Goal: Check status: Check status

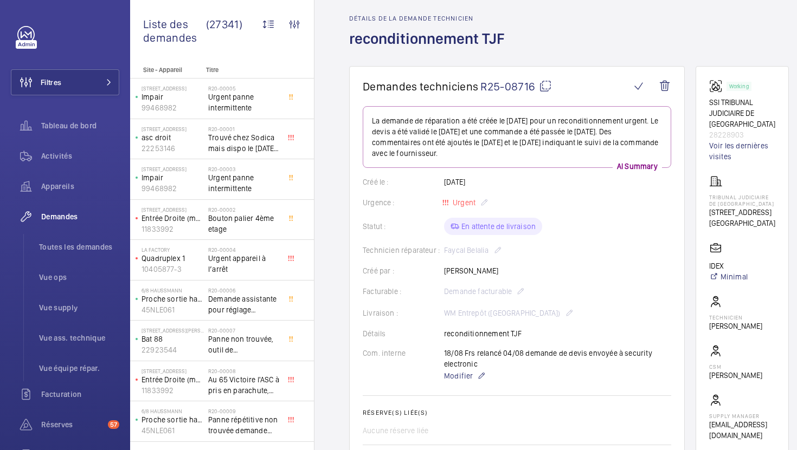
scroll to position [22, 0]
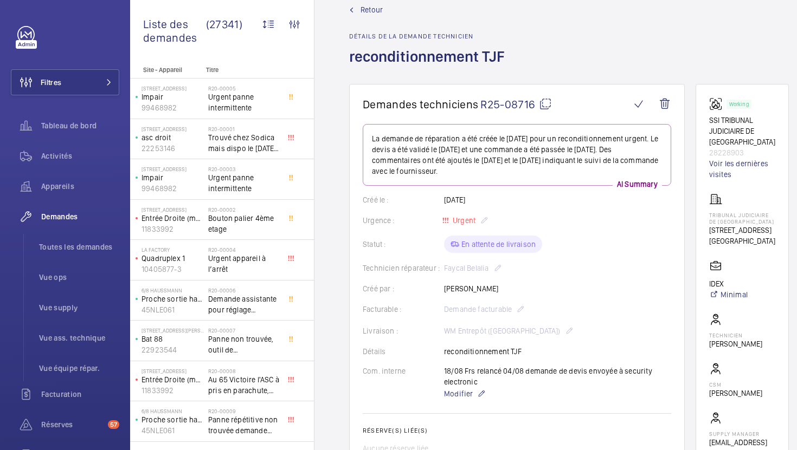
click at [549, 109] on mat-icon at bounding box center [545, 104] width 13 height 13
click at [543, 103] on mat-icon at bounding box center [545, 104] width 13 height 13
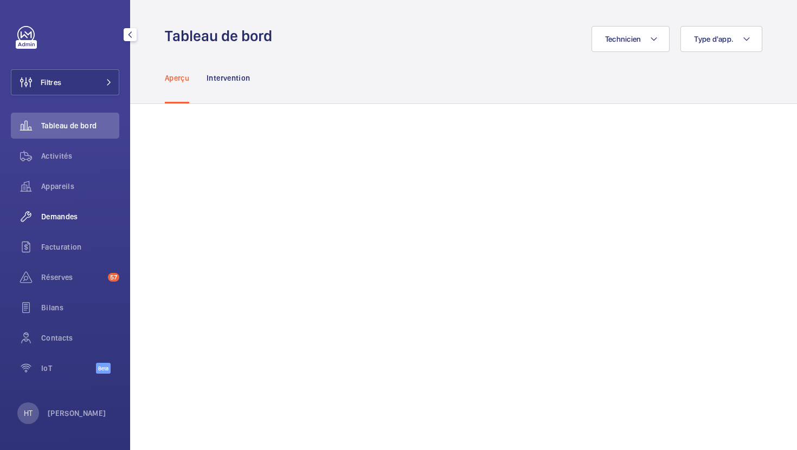
click at [68, 214] on span "Demandes" at bounding box center [80, 216] width 78 height 11
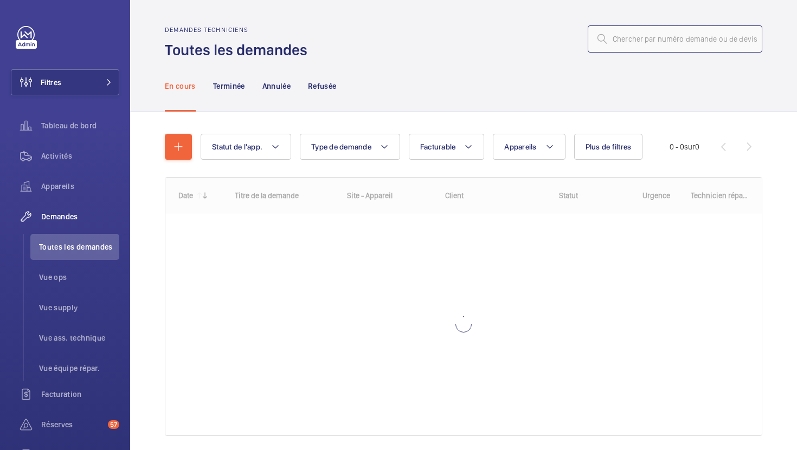
click at [632, 38] on input "text" at bounding box center [674, 38] width 174 height 27
paste input "R25-02135"
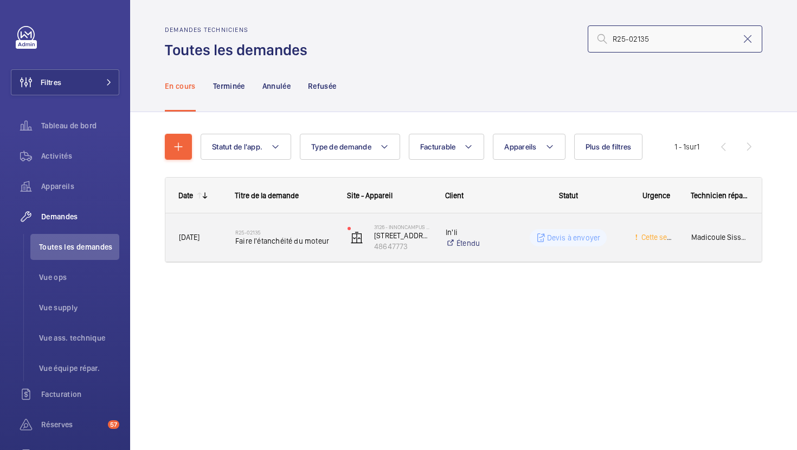
type input "R25-02135"
click at [334, 252] on div "3126 - INNONCAMPUS MONTROUGE [STREET_ADDRESS][PERSON_NAME]" at bounding box center [383, 237] width 98 height 48
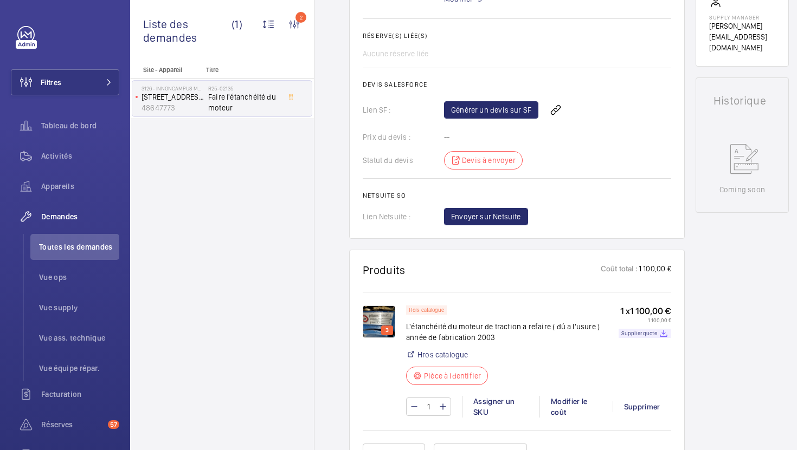
scroll to position [443, 0]
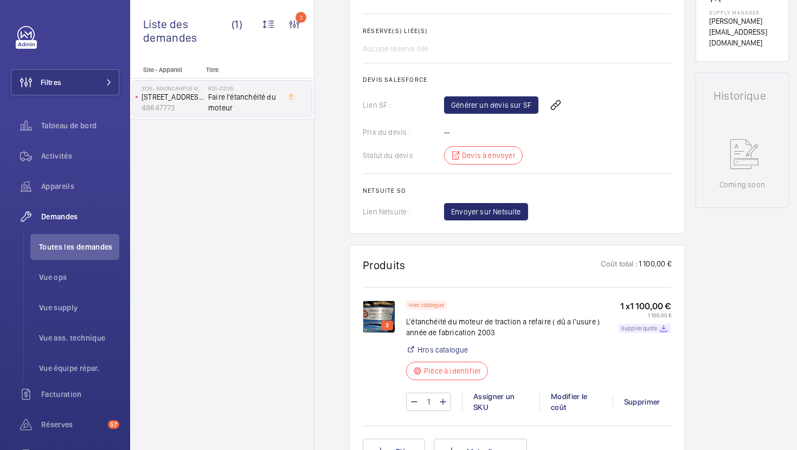
click at [637, 327] on p "Supplier quote" at bounding box center [639, 329] width 36 height 4
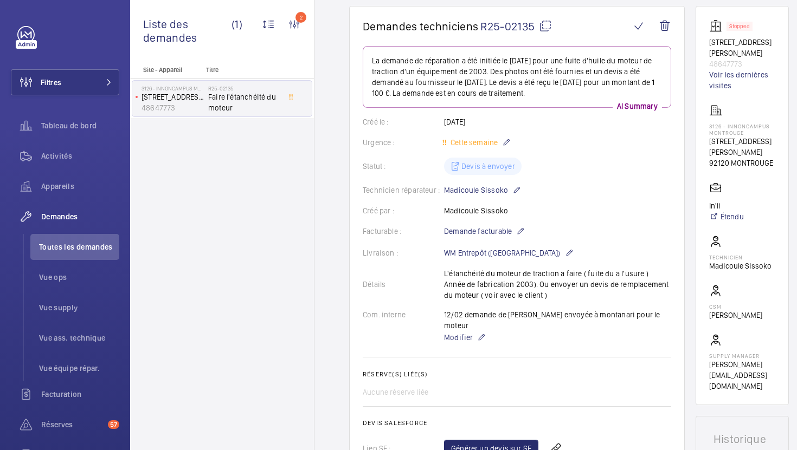
scroll to position [64, 0]
